Goal: Check status: Check status

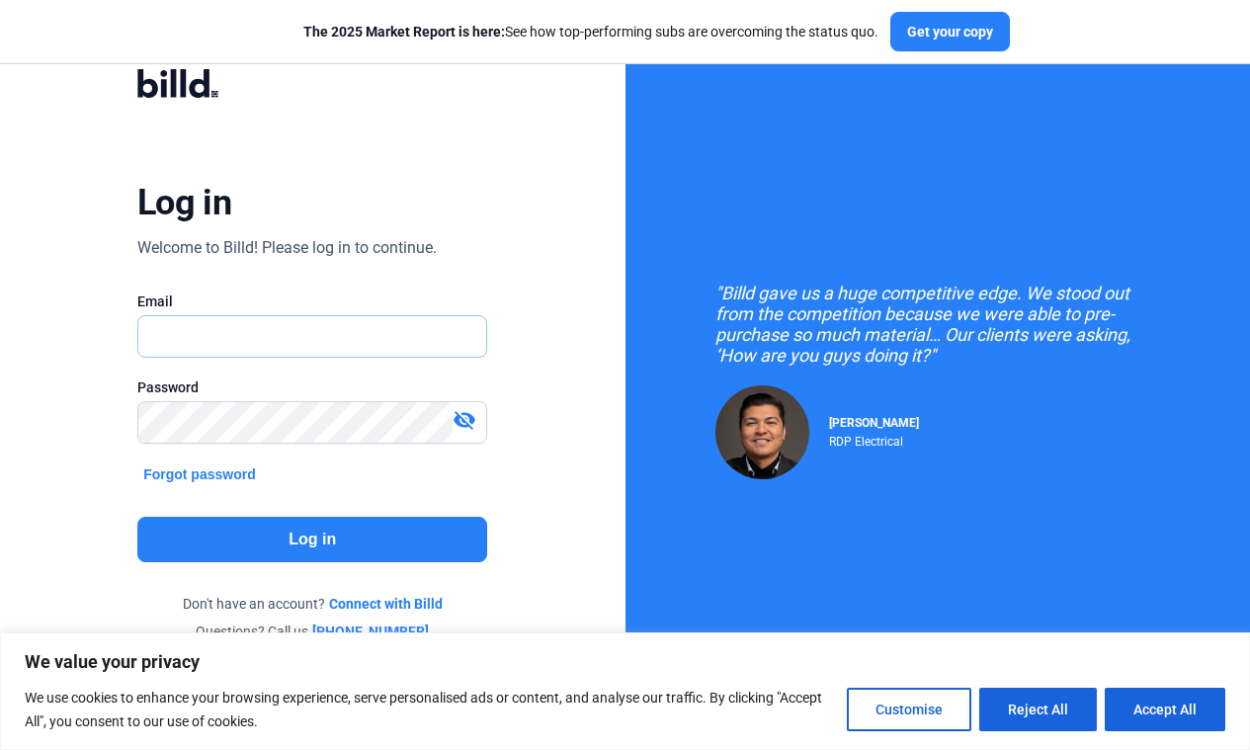
click at [440, 346] on input "text" at bounding box center [301, 336] width 327 height 41
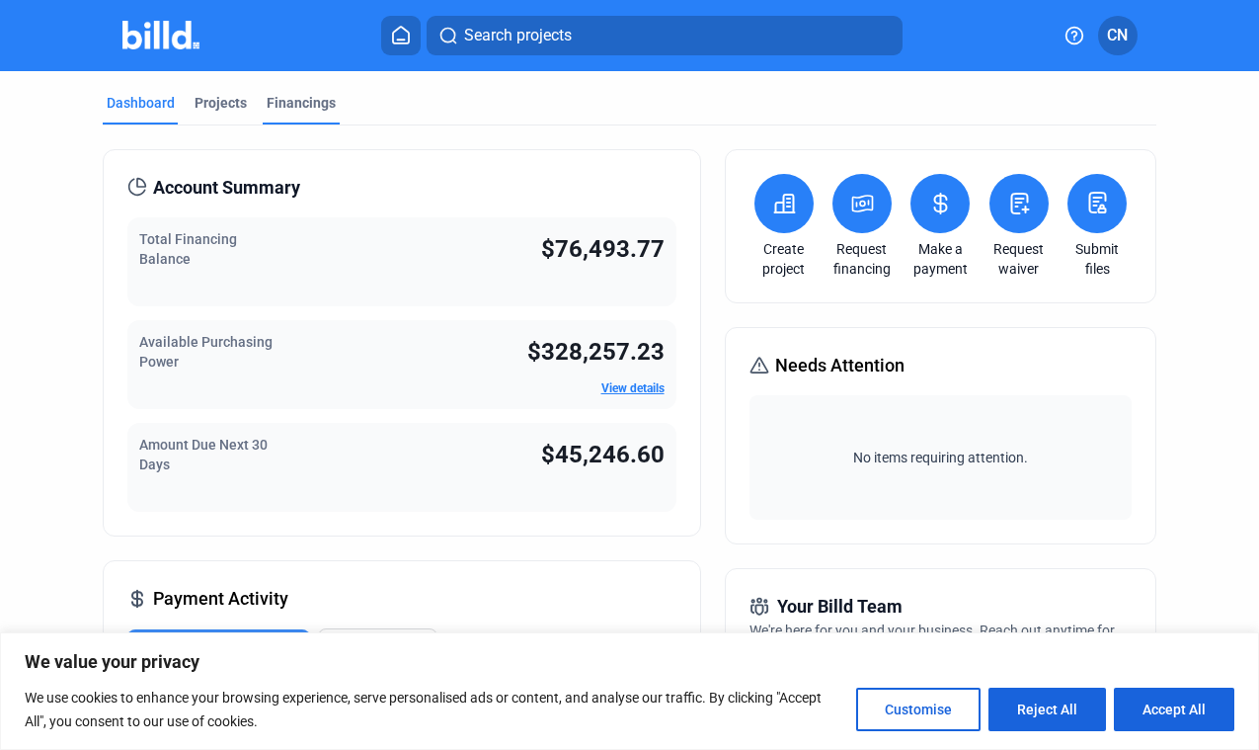
click at [277, 103] on div "Financings" at bounding box center [301, 103] width 69 height 20
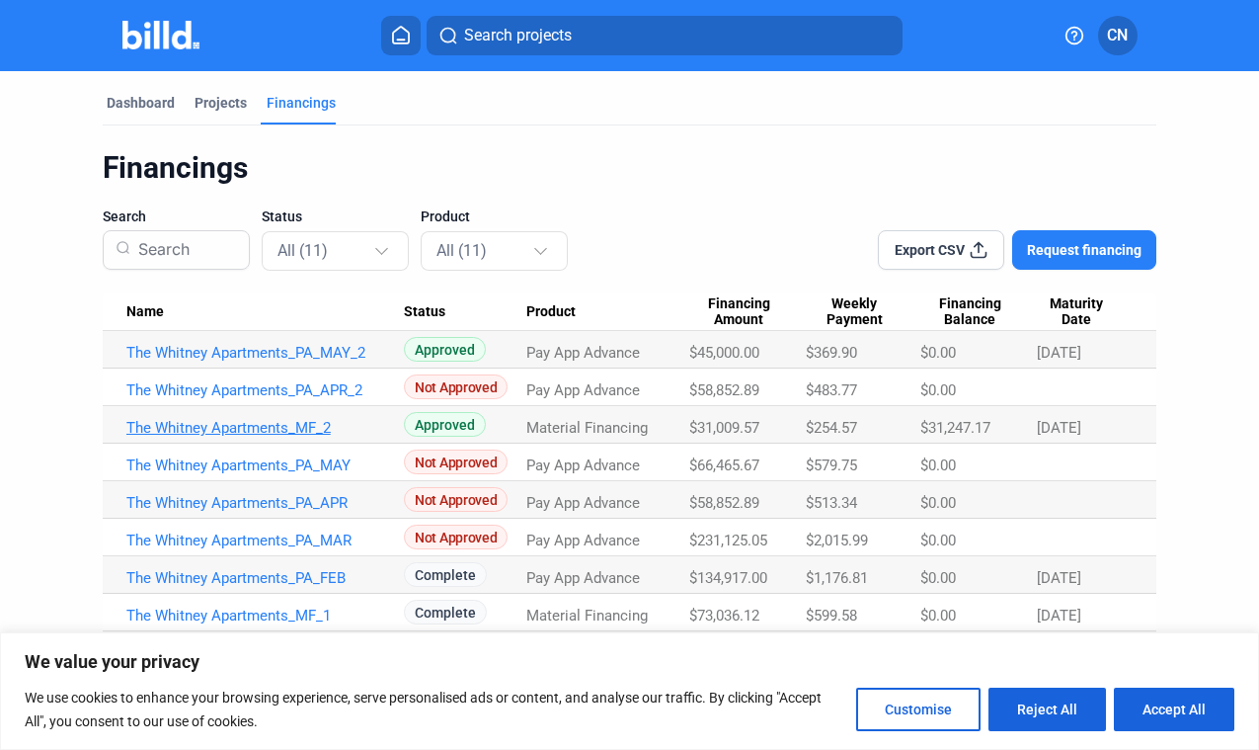
click at [233, 425] on link "The Whitney Apartments_MF_2" at bounding box center [265, 428] width 278 height 18
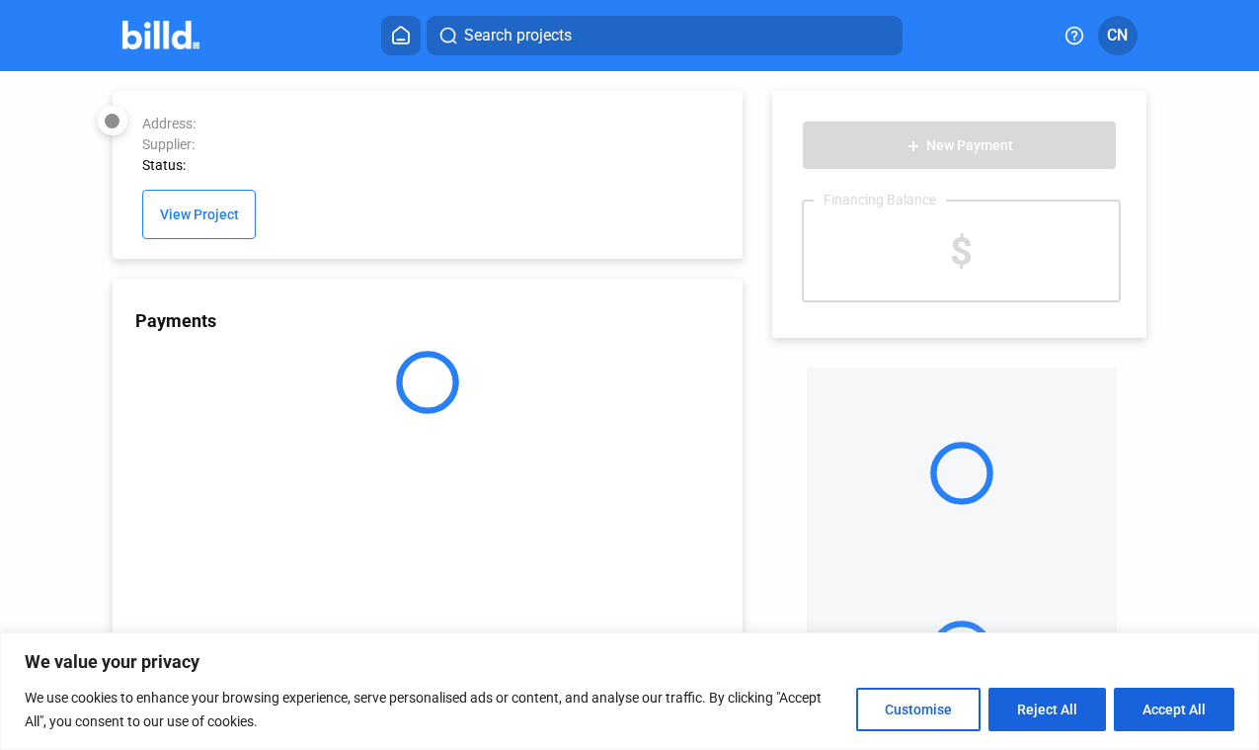
click at [280, 427] on div "Payments" at bounding box center [428, 515] width 631 height 473
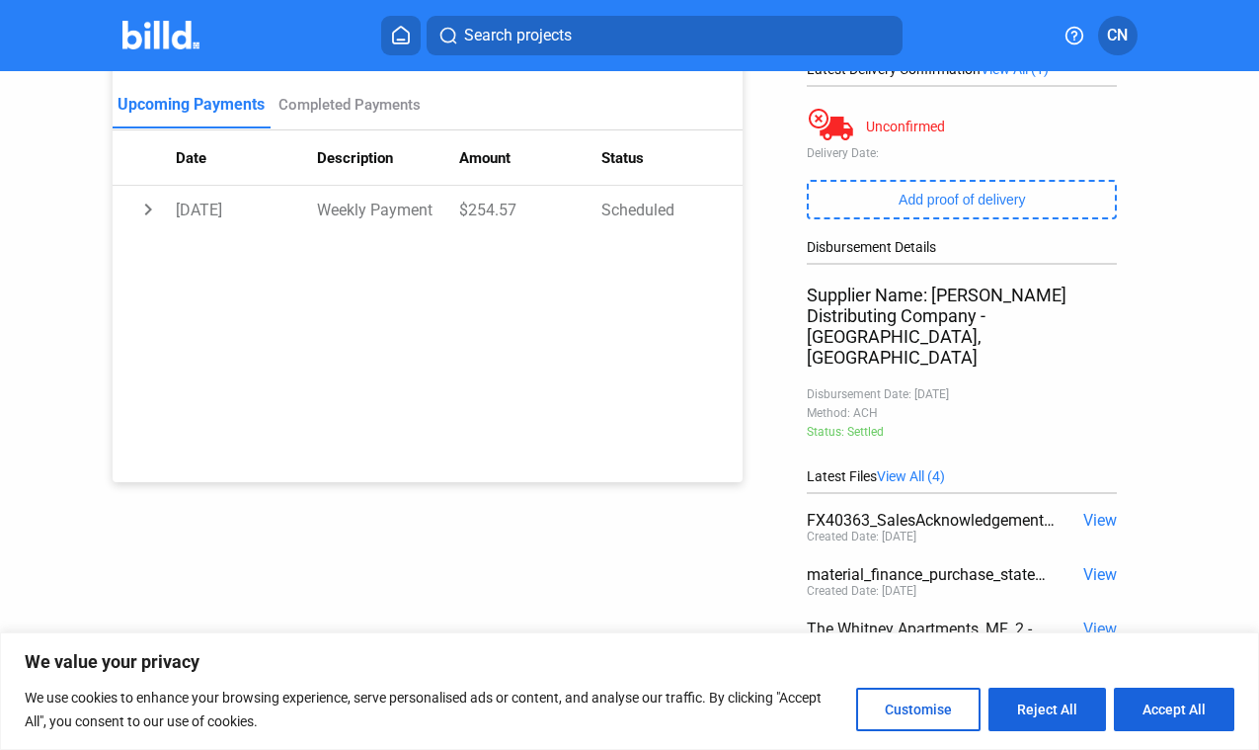
scroll to position [343, 0]
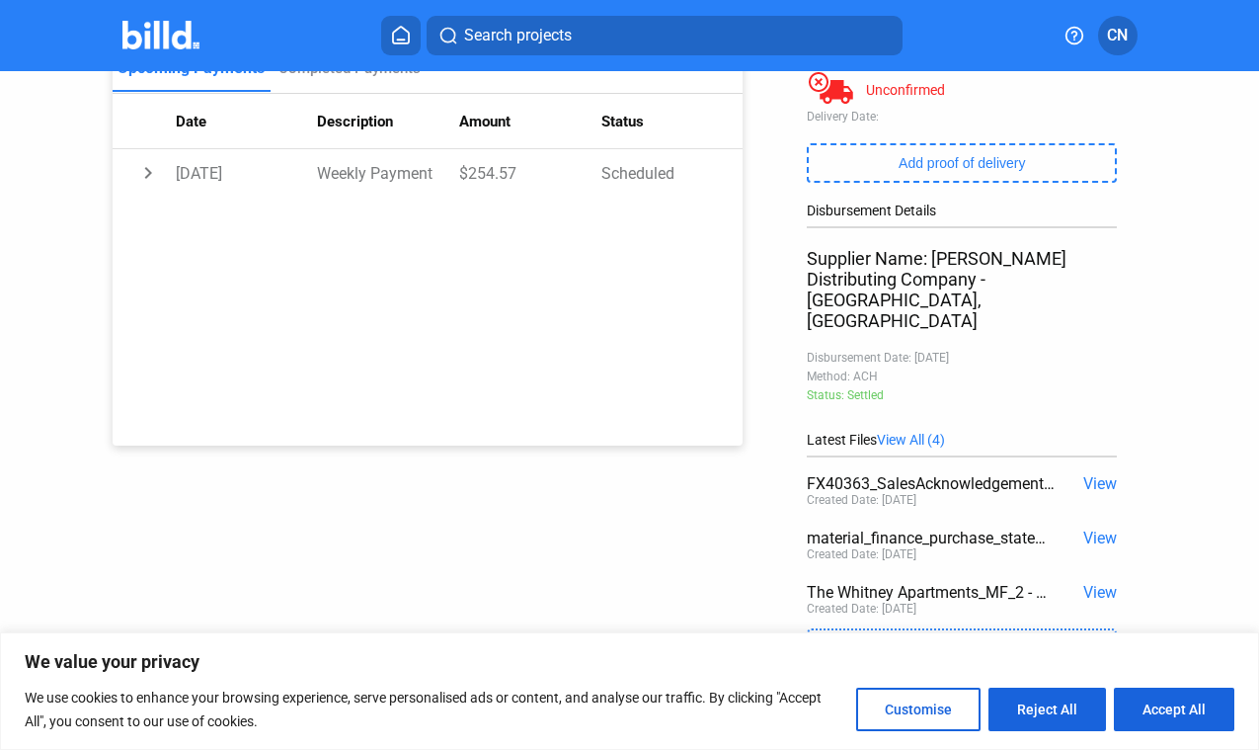
click at [1089, 528] on span "View" at bounding box center [1101, 537] width 34 height 19
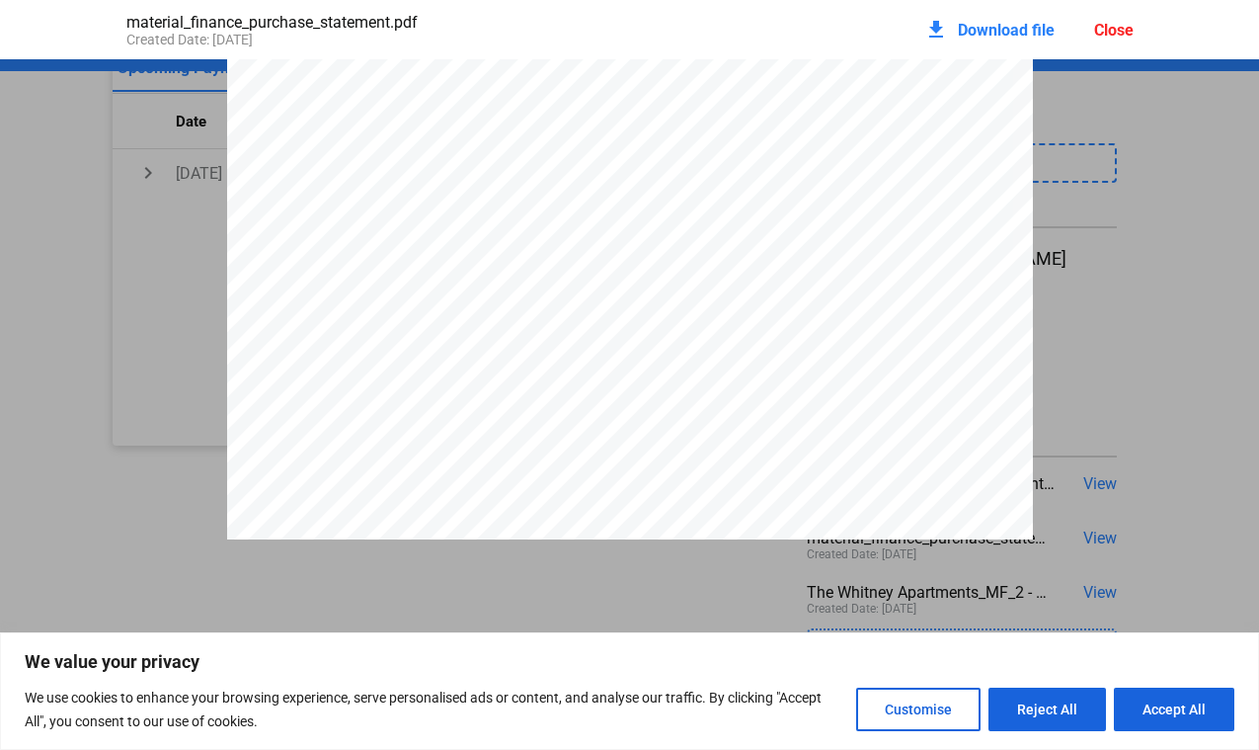
scroll to position [4374, 0]
click at [1114, 31] on div "Close" at bounding box center [1115, 30] width 40 height 19
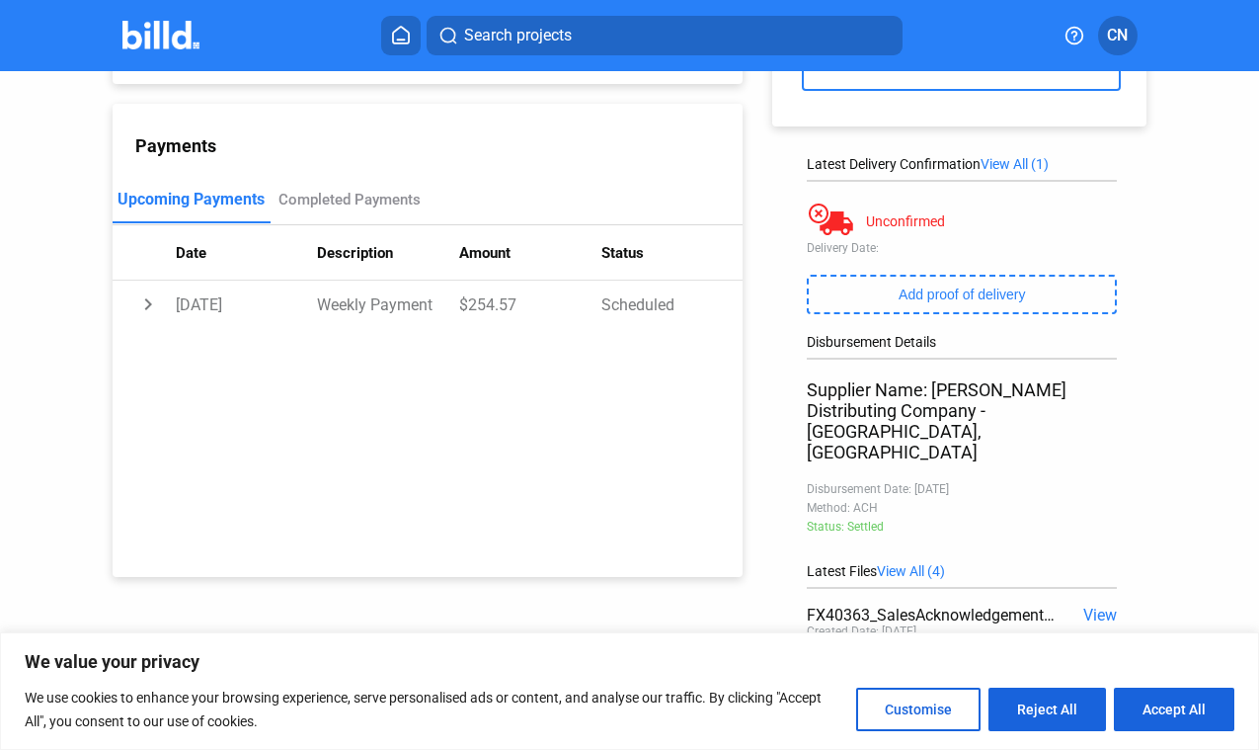
scroll to position [343, 0]
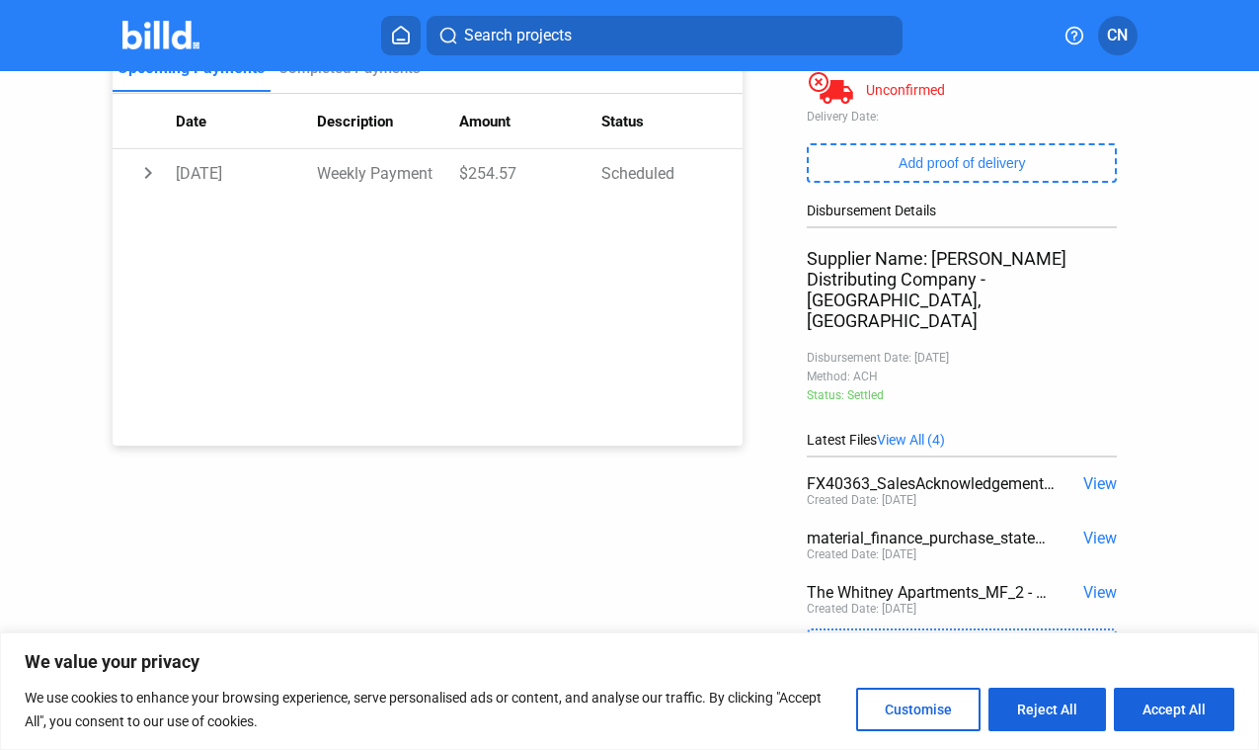
click at [1084, 474] on span "View" at bounding box center [1101, 483] width 34 height 19
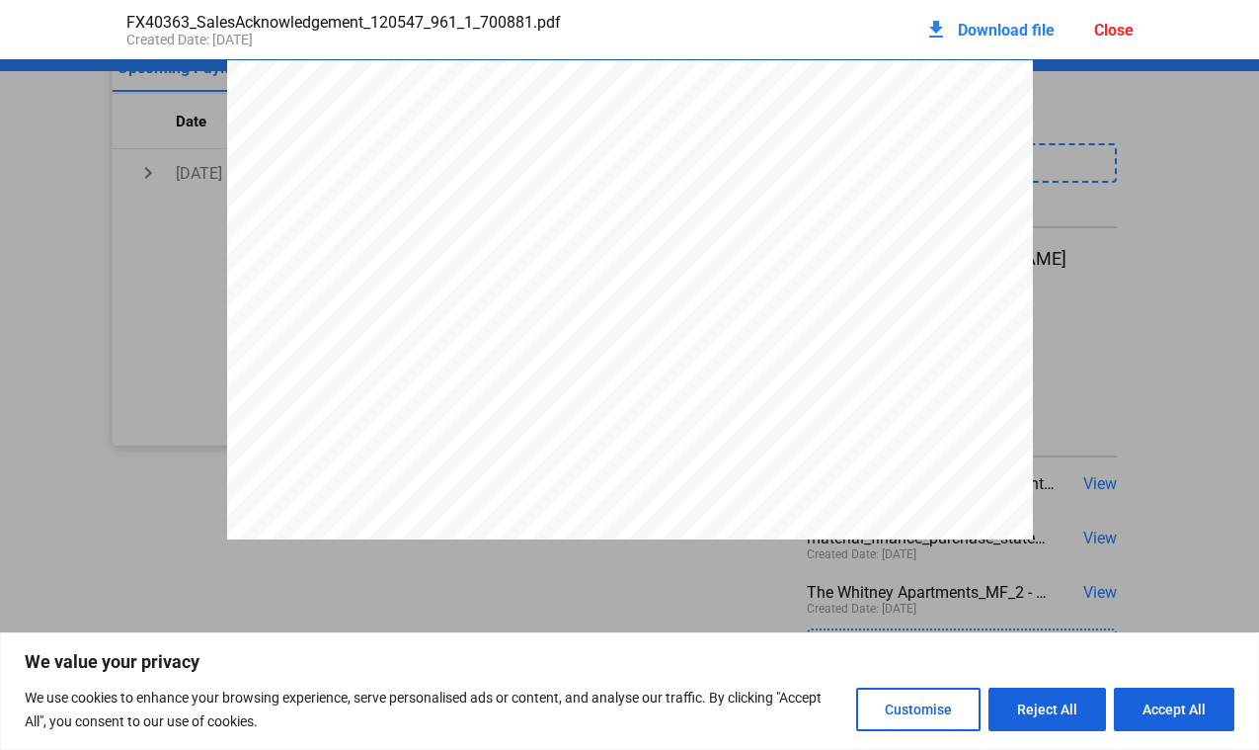
scroll to position [582, 0]
click at [1114, 37] on div "Close" at bounding box center [1115, 30] width 40 height 19
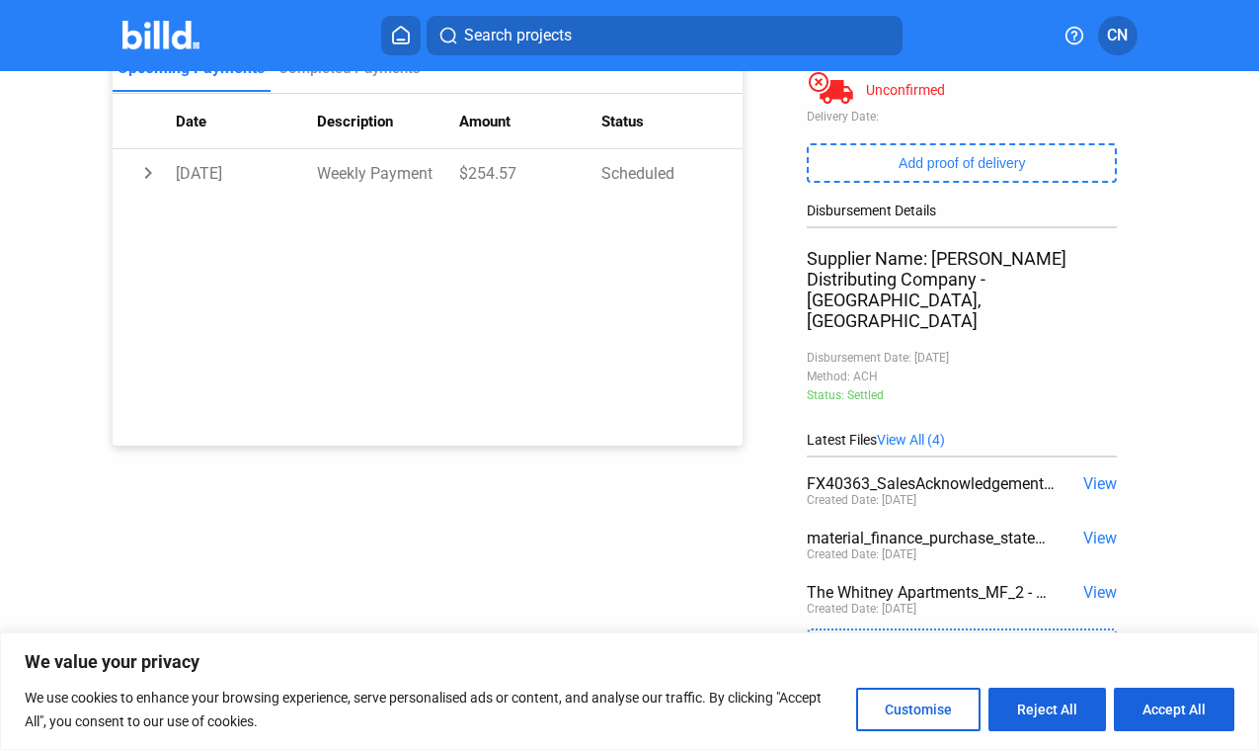
click at [1088, 528] on span "View" at bounding box center [1101, 537] width 34 height 19
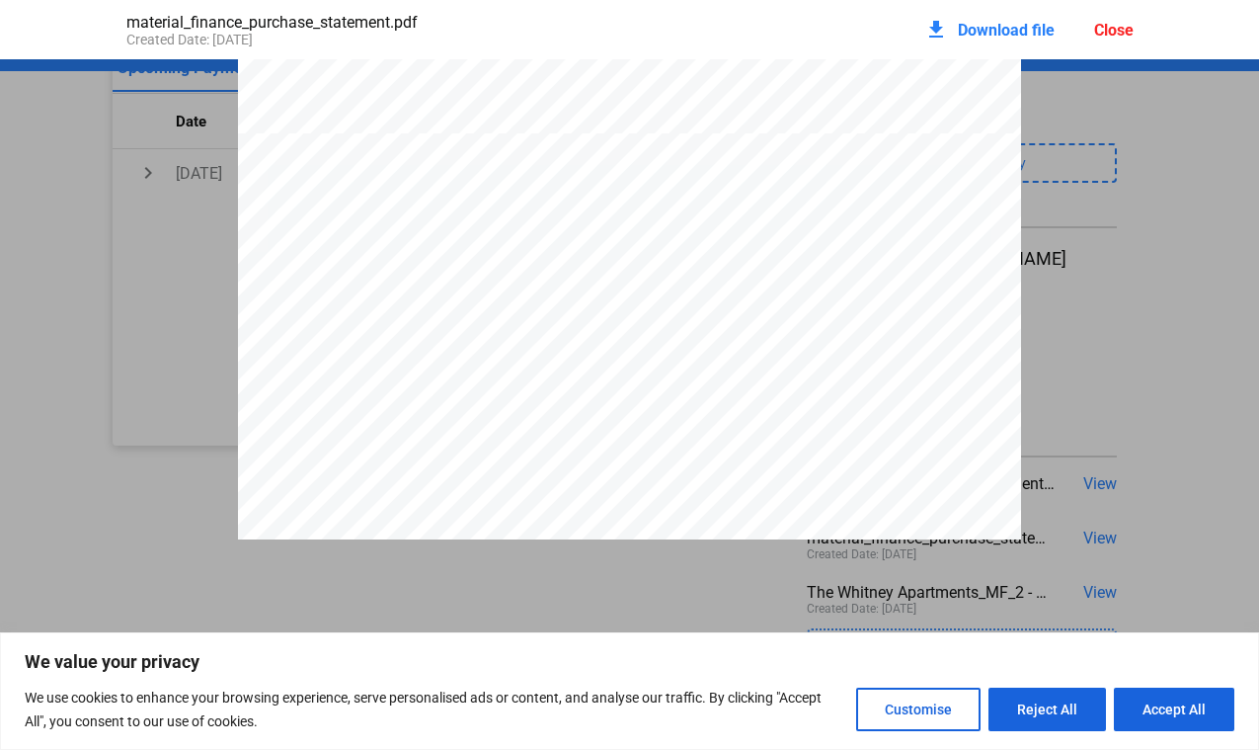
scroll to position [1026, 0]
click at [1113, 29] on div "Close" at bounding box center [1115, 30] width 40 height 19
